Goal: Transaction & Acquisition: Purchase product/service

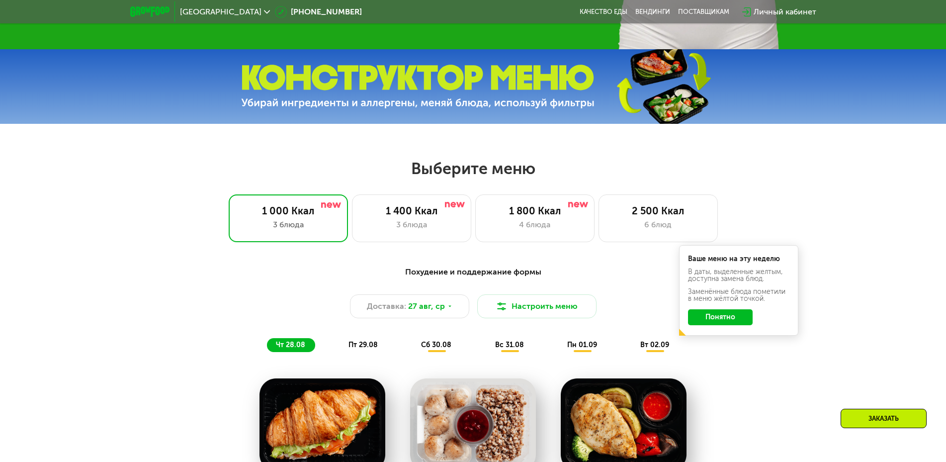
scroll to position [497, 0]
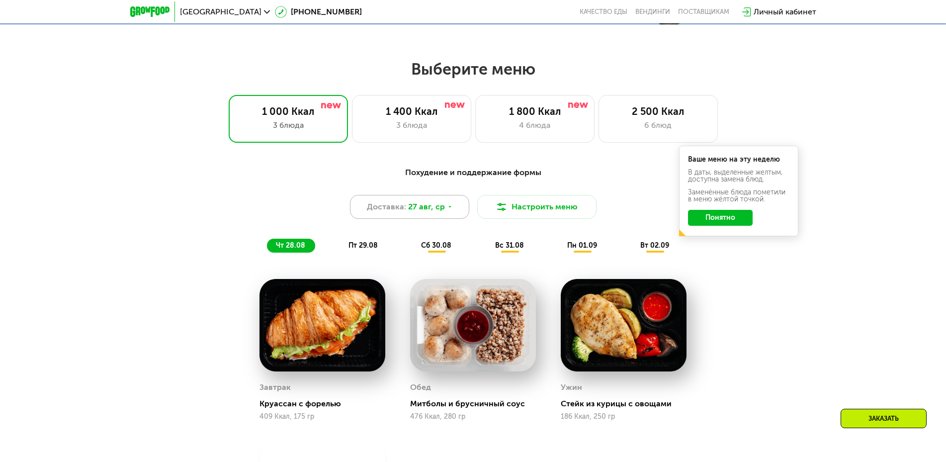
click at [442, 213] on span "27 авг, ср" at bounding box center [426, 207] width 37 height 12
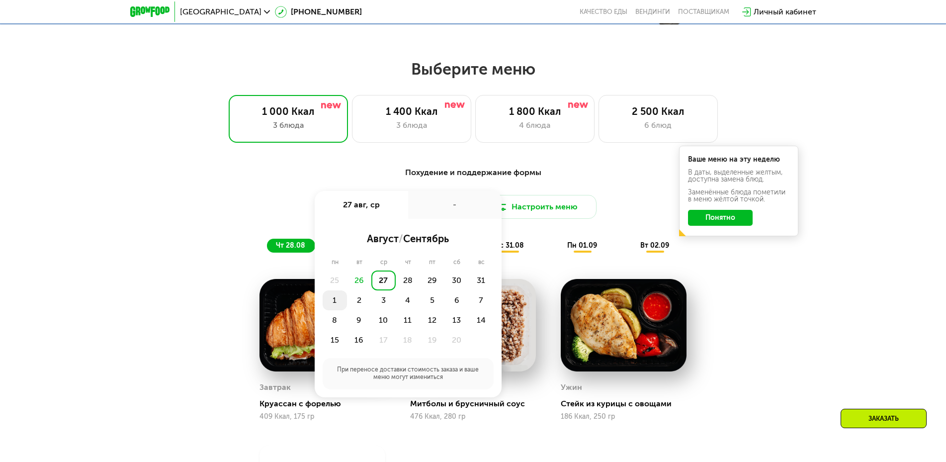
click at [347, 302] on div "1" at bounding box center [359, 300] width 24 height 20
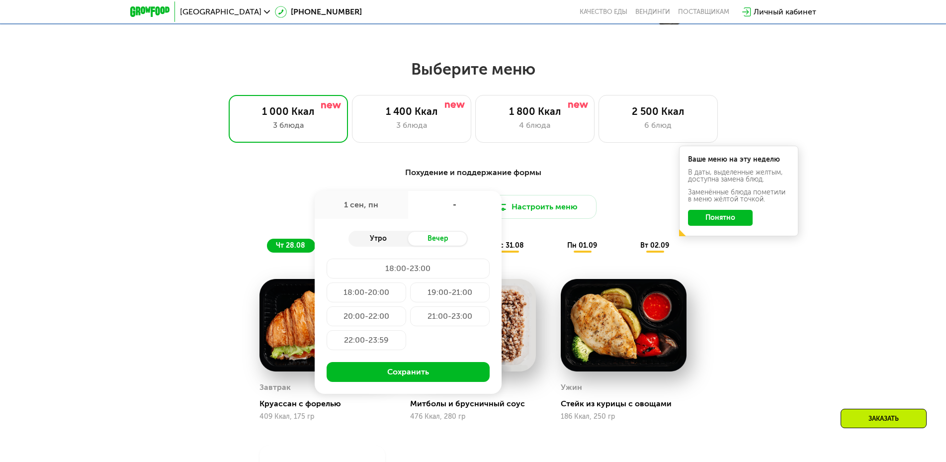
click at [387, 246] on div "Утро" at bounding box center [378, 239] width 60 height 14
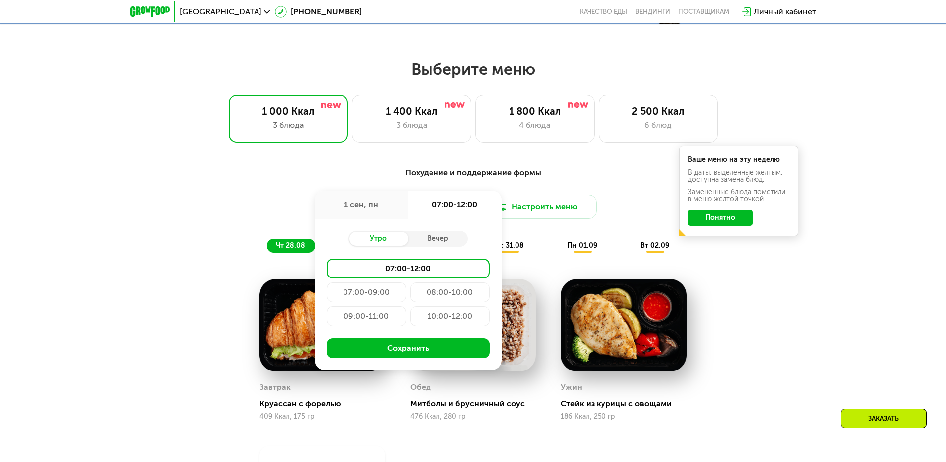
click at [410, 317] on div "09:00-11:00" at bounding box center [450, 316] width 80 height 20
click at [449, 320] on div "10:00-12:00" at bounding box center [450, 316] width 80 height 20
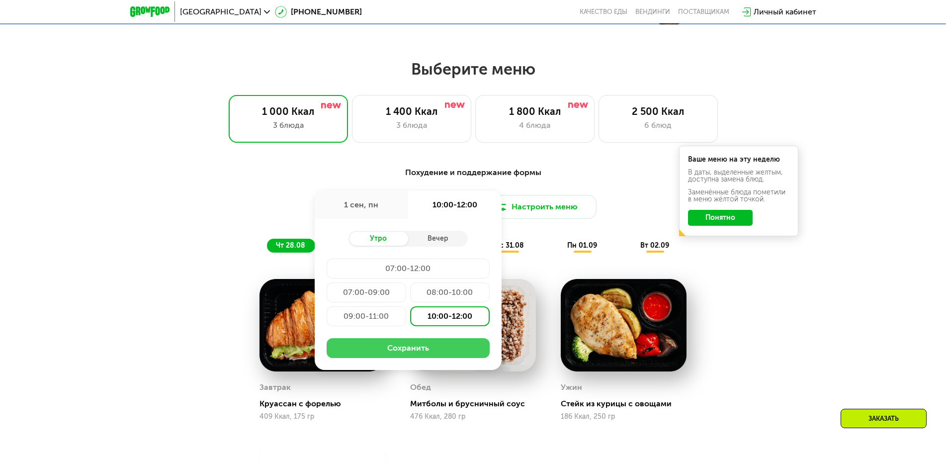
click at [440, 354] on button "Сохранить" at bounding box center [408, 348] width 163 height 20
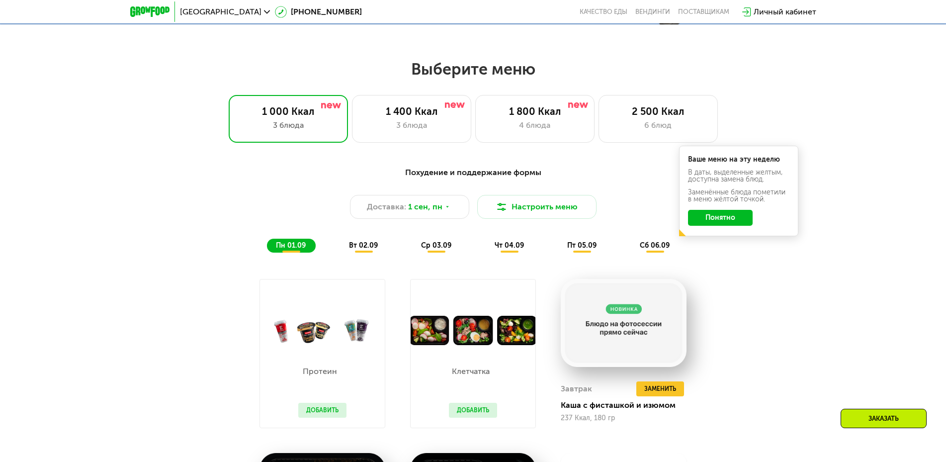
click at [717, 253] on div "Похудение и поддержание формы Доставка: [DATE] Настроить меню пн 01.09 вт 02.09…" at bounding box center [473, 210] width 589 height 86
click at [720, 220] on button "Понятно" at bounding box center [720, 218] width 65 height 16
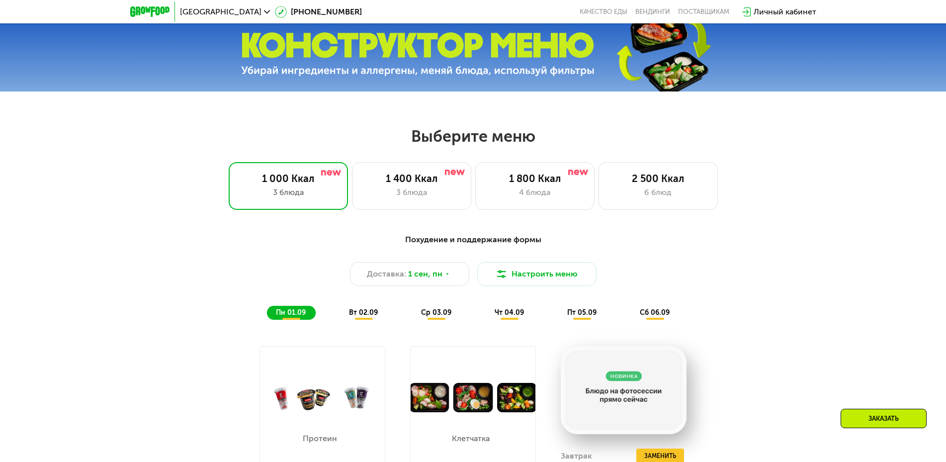
scroll to position [447, 0]
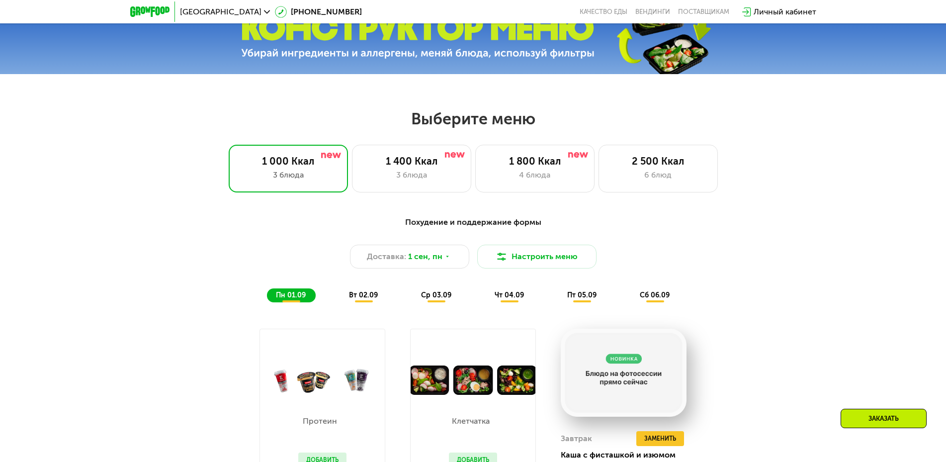
click at [371, 297] on span "вт 02.09" at bounding box center [363, 295] width 29 height 8
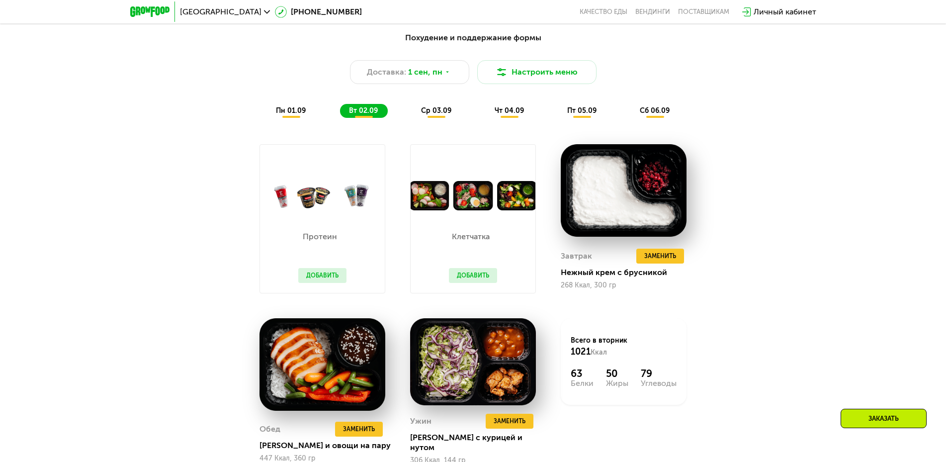
scroll to position [547, 0]
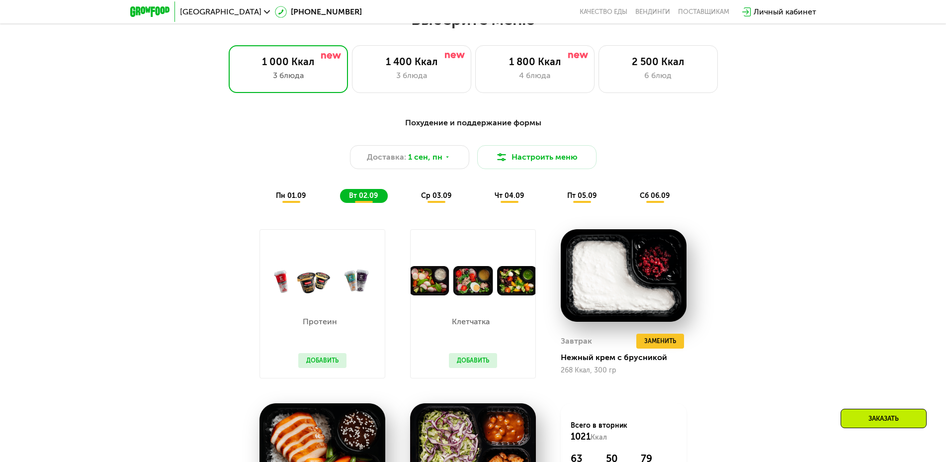
click at [436, 199] on span "ср 03.09" at bounding box center [436, 195] width 30 height 8
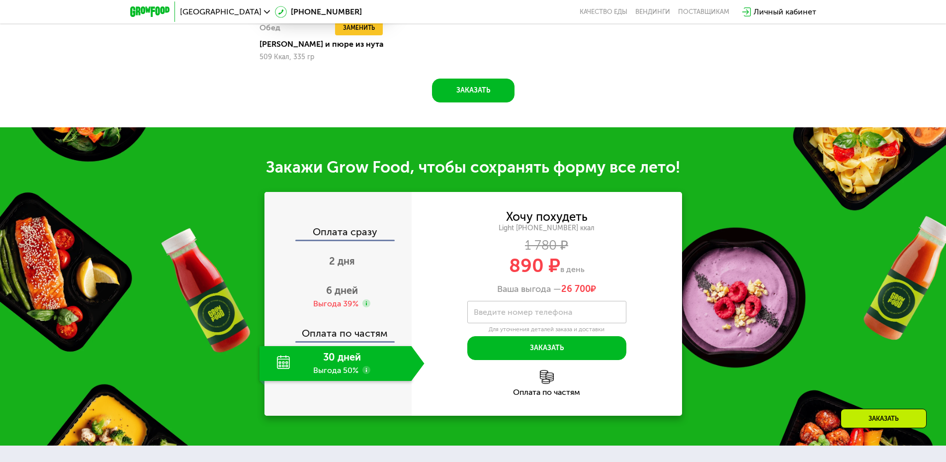
scroll to position [1094, 0]
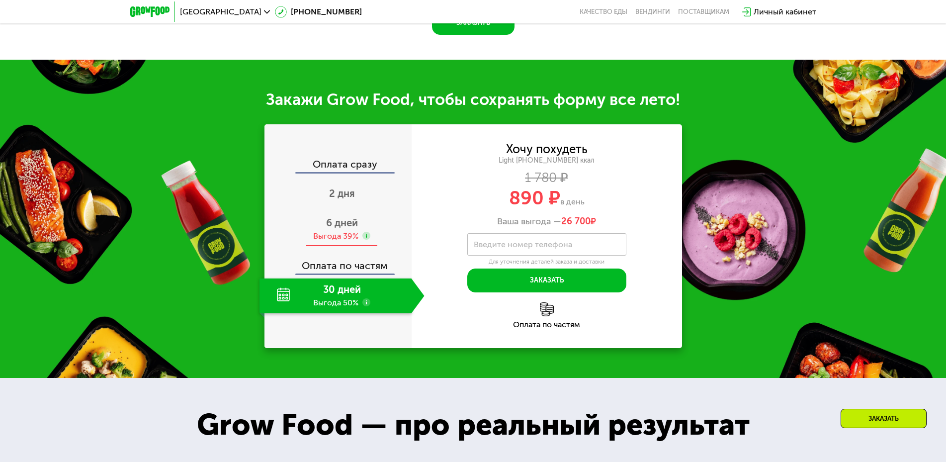
click at [367, 240] on use at bounding box center [366, 236] width 8 height 8
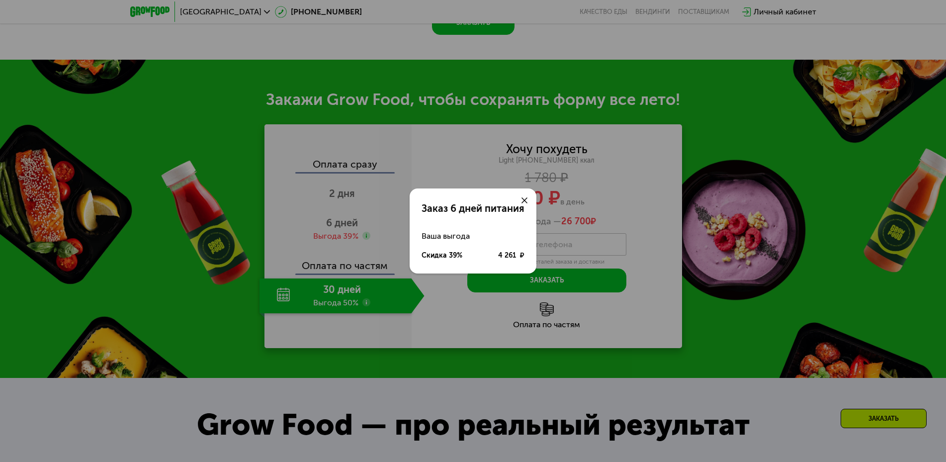
click at [521, 202] on icon at bounding box center [524, 200] width 6 height 6
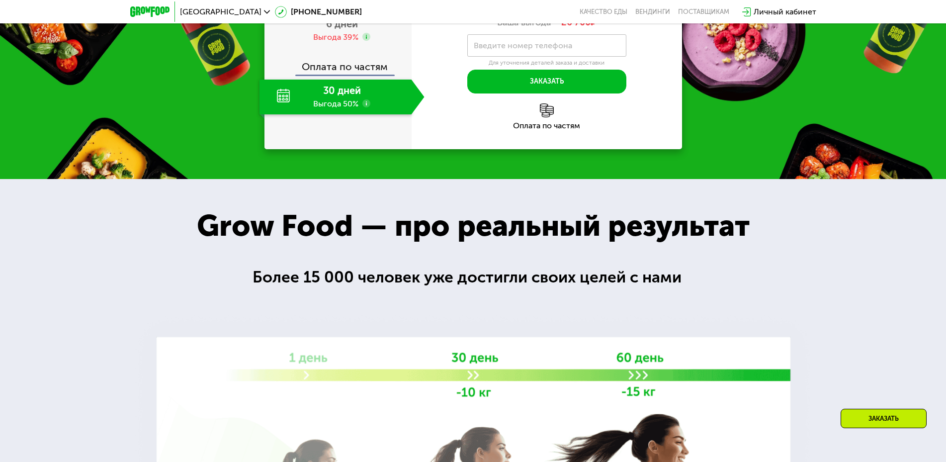
scroll to position [994, 0]
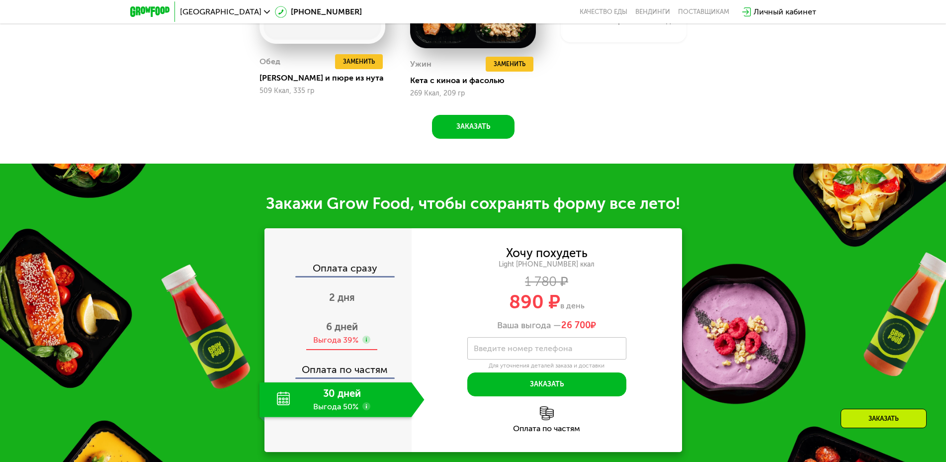
click at [335, 337] on div "6 дней Выгода 39%" at bounding box center [341, 333] width 165 height 35
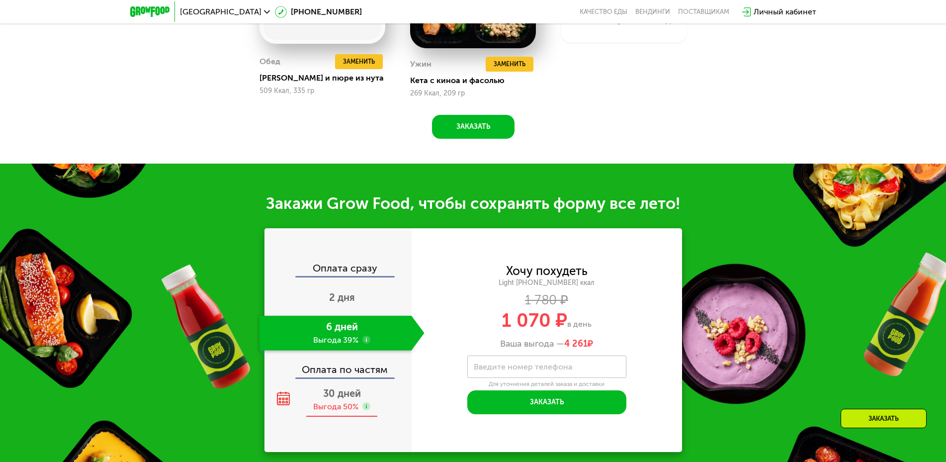
click at [334, 399] on span "30 дней" at bounding box center [342, 393] width 38 height 12
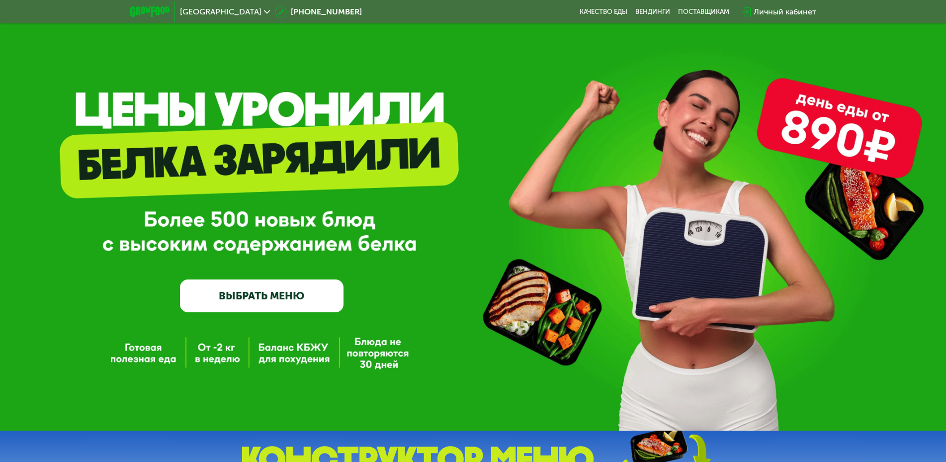
scroll to position [0, 0]
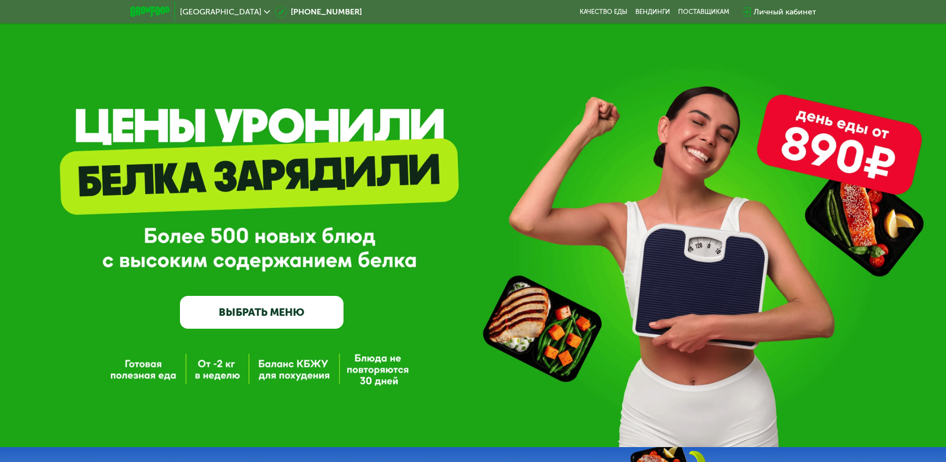
click at [280, 321] on link "ВЫБРАТЬ МЕНЮ" at bounding box center [262, 312] width 164 height 33
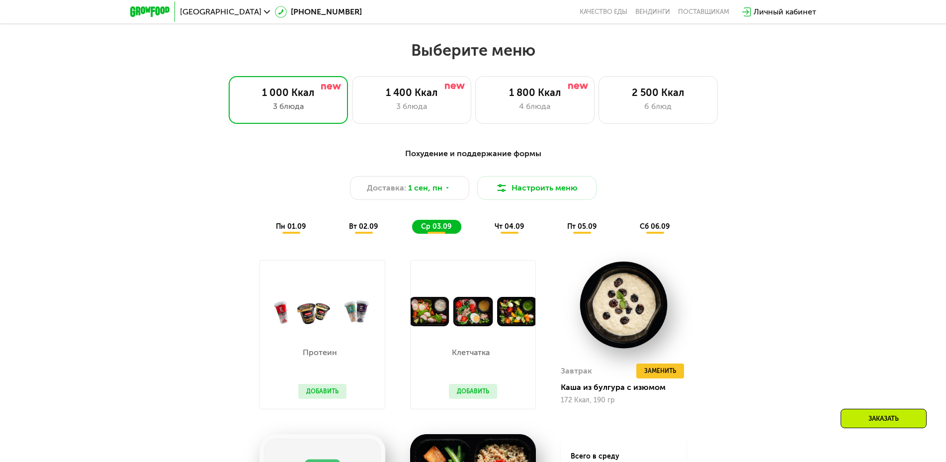
scroll to position [536, 0]
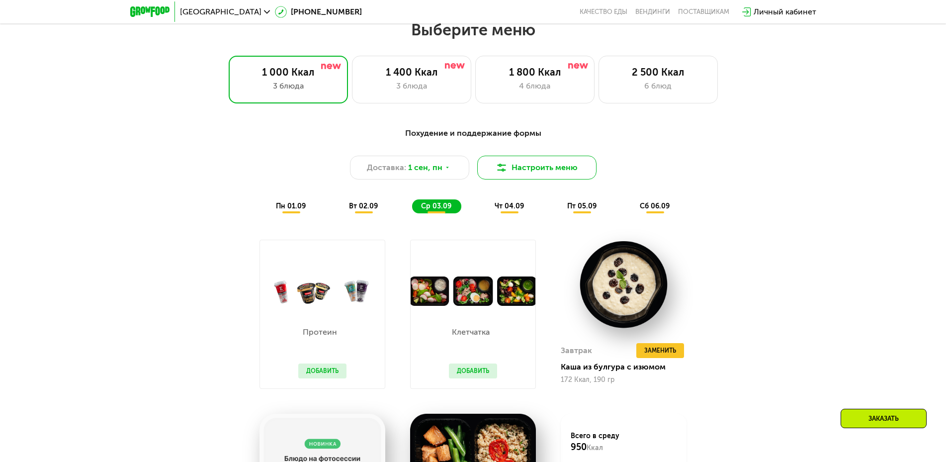
click at [559, 172] on button "Настроить меню" at bounding box center [536, 168] width 119 height 24
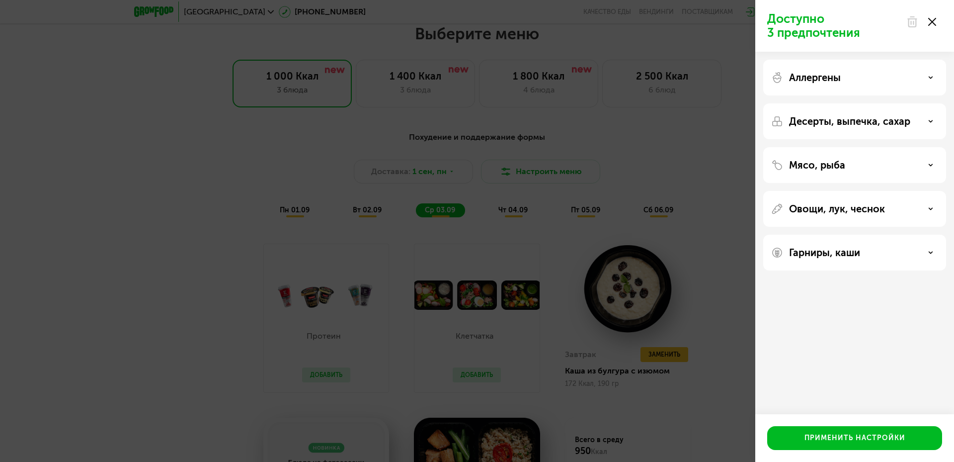
click at [934, 22] on use at bounding box center [933, 22] width 8 height 8
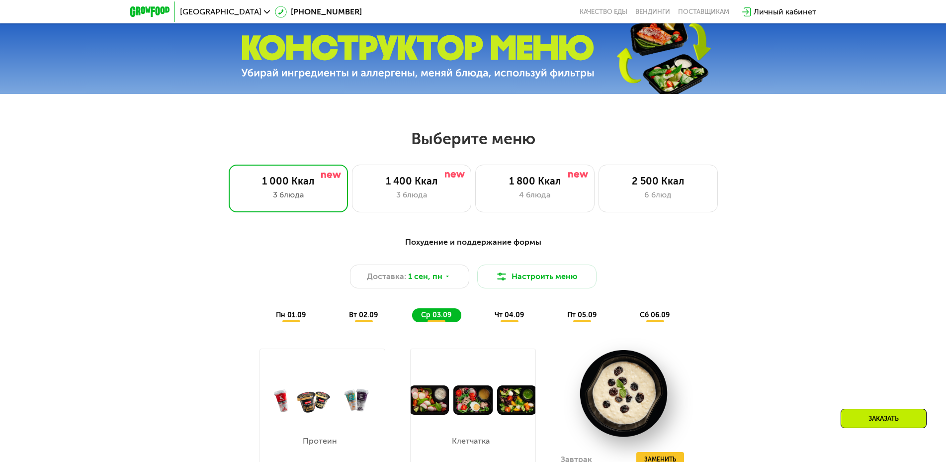
scroll to position [437, 0]
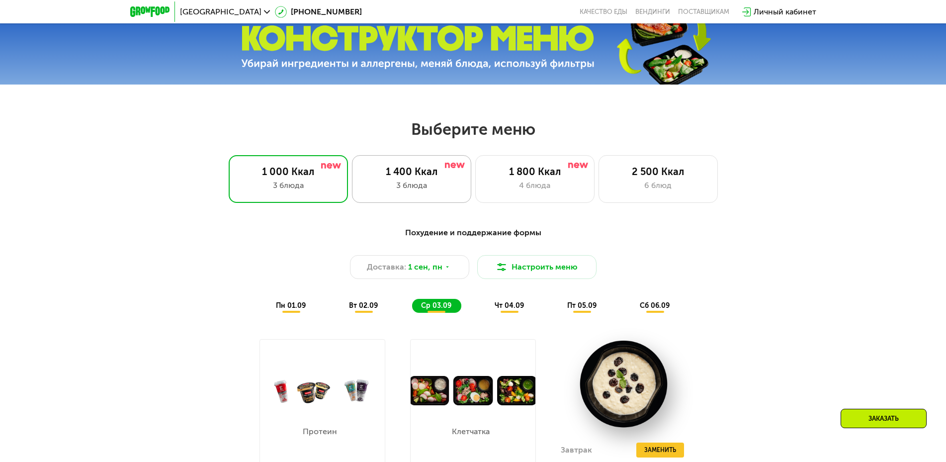
click at [475, 181] on div "1 400 Ккал 3 блюда" at bounding box center [534, 179] width 119 height 48
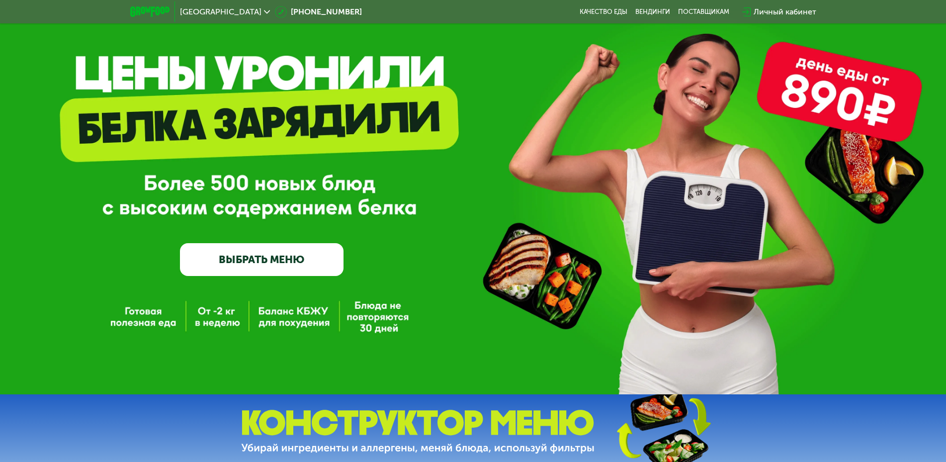
scroll to position [0, 0]
